Goal: Browse casually

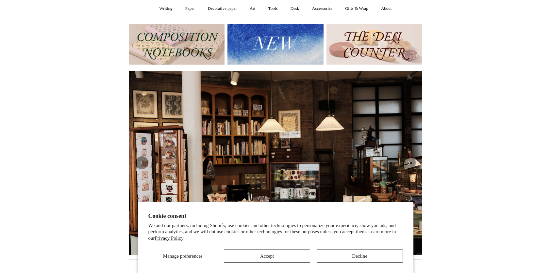
scroll to position [60, 0]
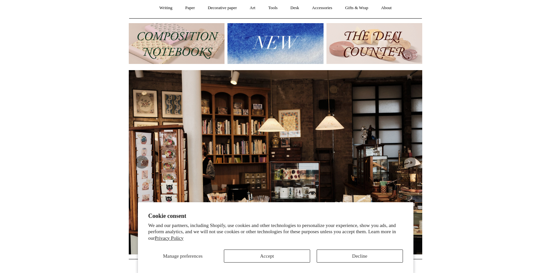
drag, startPoint x: 360, startPoint y: 256, endPoint x: 300, endPoint y: 182, distance: 95.2
click at [360, 256] on button "Decline" at bounding box center [359, 256] width 86 height 13
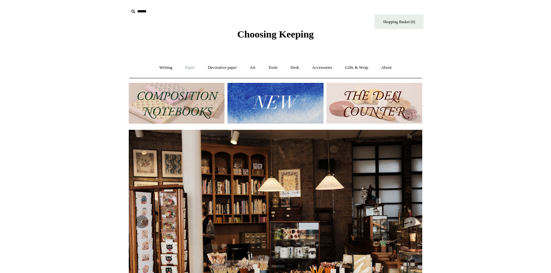
scroll to position [0, 0]
click at [166, 68] on link "Writing +" at bounding box center [166, 67] width 25 height 17
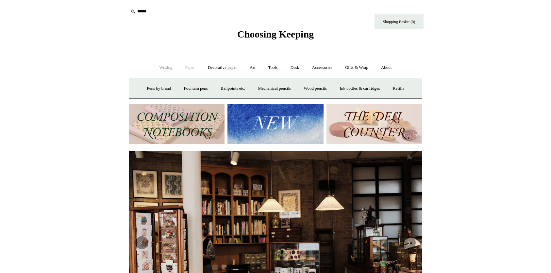
click at [189, 69] on link "Paper +" at bounding box center [190, 67] width 22 height 17
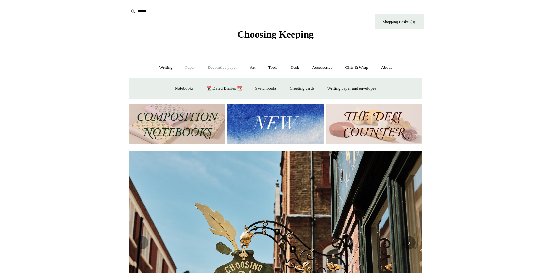
scroll to position [0, 293]
click at [215, 85] on link "📆 Dated Diaries 📆" at bounding box center [224, 88] width 48 height 17
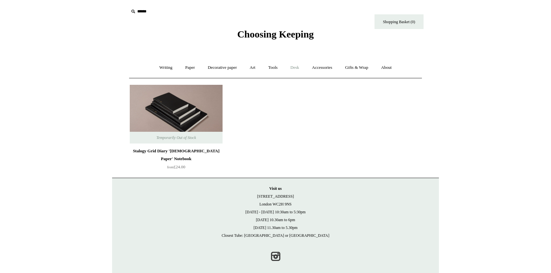
click at [293, 68] on link "Desk +" at bounding box center [294, 67] width 21 height 17
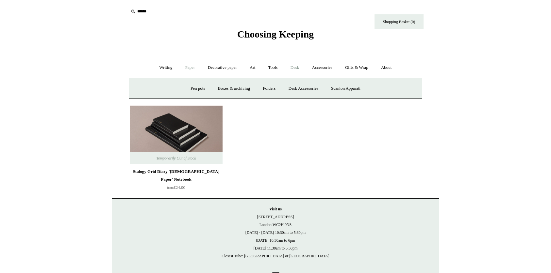
click at [179, 67] on link "Paper +" at bounding box center [190, 67] width 22 height 17
click at [176, 87] on link "Notebooks +" at bounding box center [184, 88] width 30 height 17
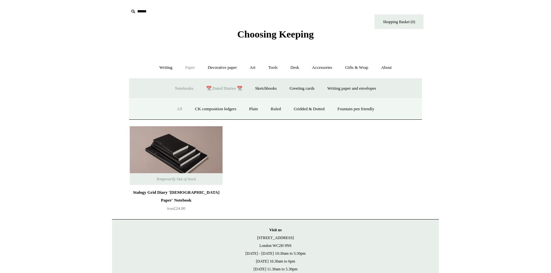
click at [174, 109] on link "All" at bounding box center [179, 109] width 17 height 17
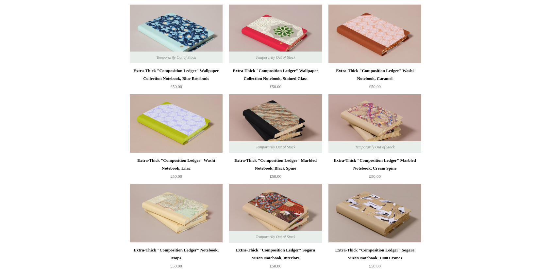
scroll to position [959, 0]
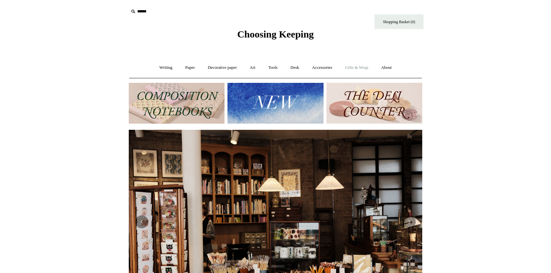
click at [359, 68] on link "Gifts & Wrap +" at bounding box center [356, 67] width 35 height 17
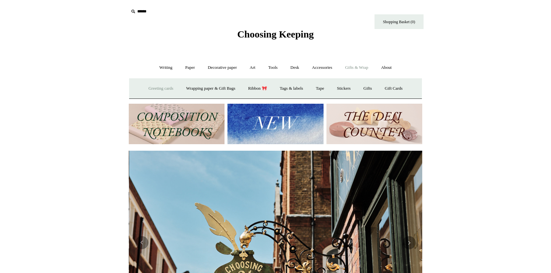
click at [163, 88] on link "Greeting cards +" at bounding box center [160, 88] width 37 height 17
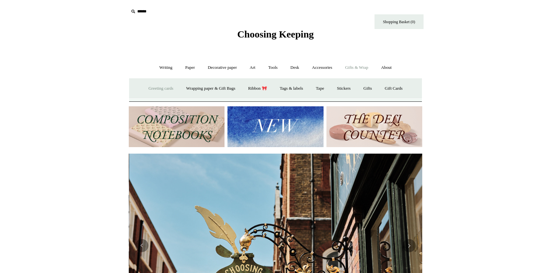
scroll to position [0, 293]
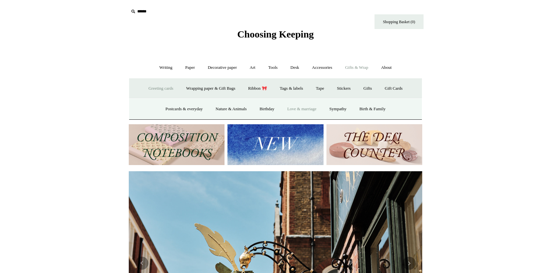
click at [300, 108] on link "Love & marriage" at bounding box center [301, 109] width 41 height 17
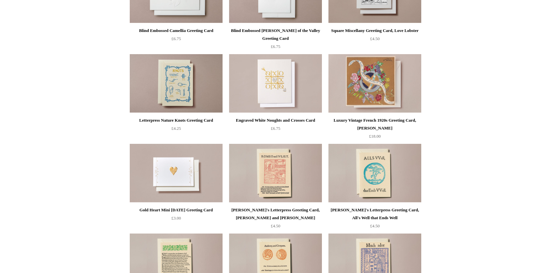
scroll to position [302, 0]
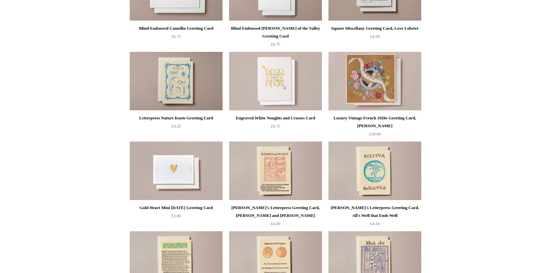
click at [94, 101] on html "Menu Choosing Keeping * Shipping Information Shopping Basket (0) * ⤺ + +" at bounding box center [275, 62] width 551 height 729
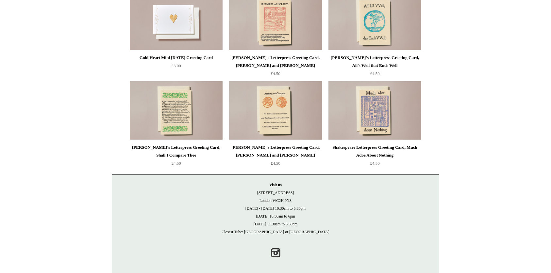
scroll to position [450, 0]
